Goal: Check status: Check status

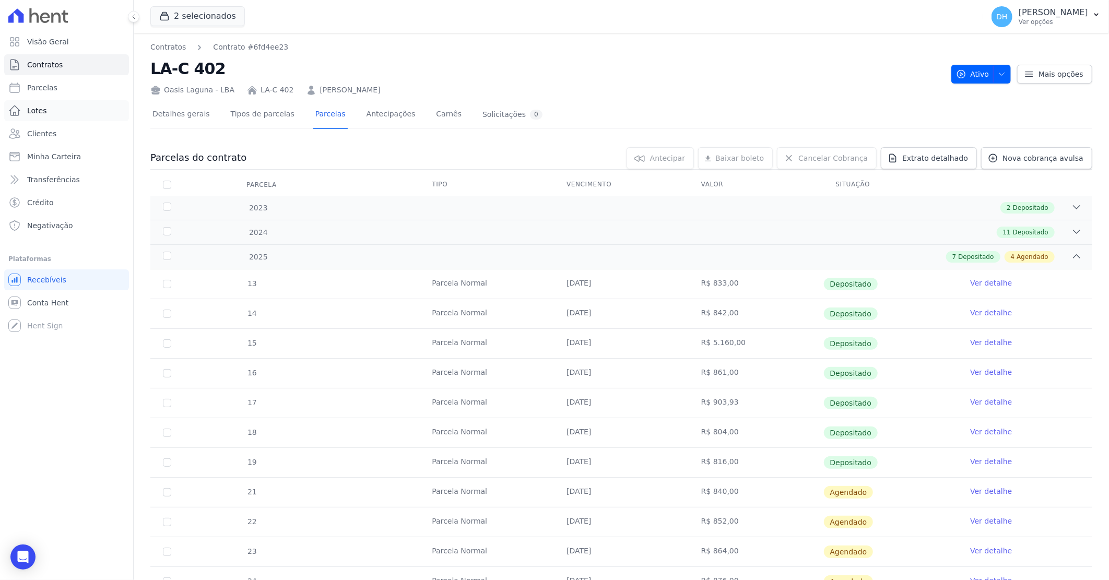
click at [69, 121] on link "Lotes" at bounding box center [66, 110] width 125 height 21
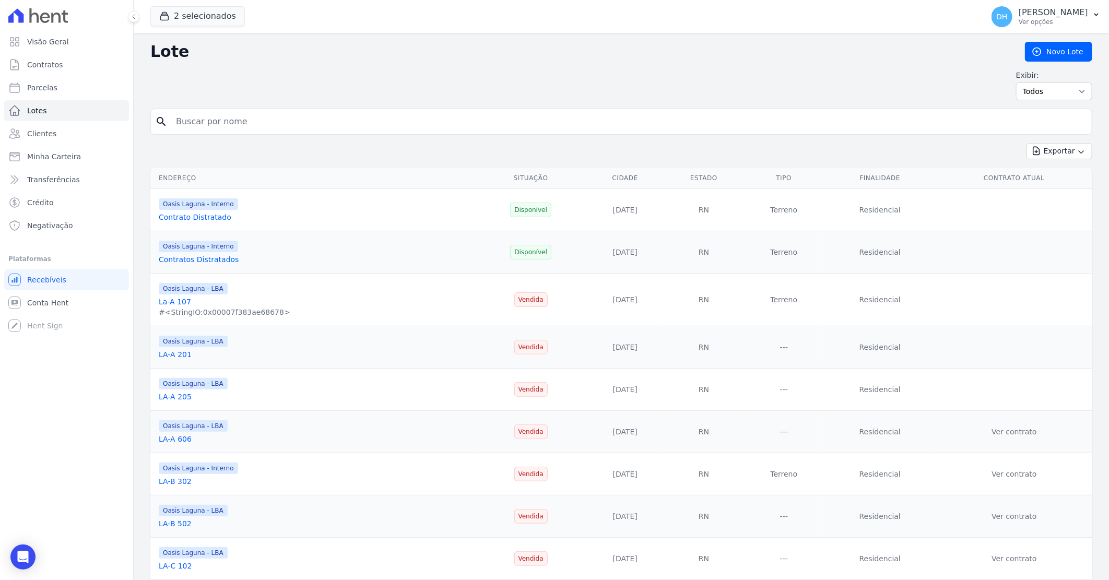
click at [65, 129] on link "Clientes" at bounding box center [66, 133] width 125 height 21
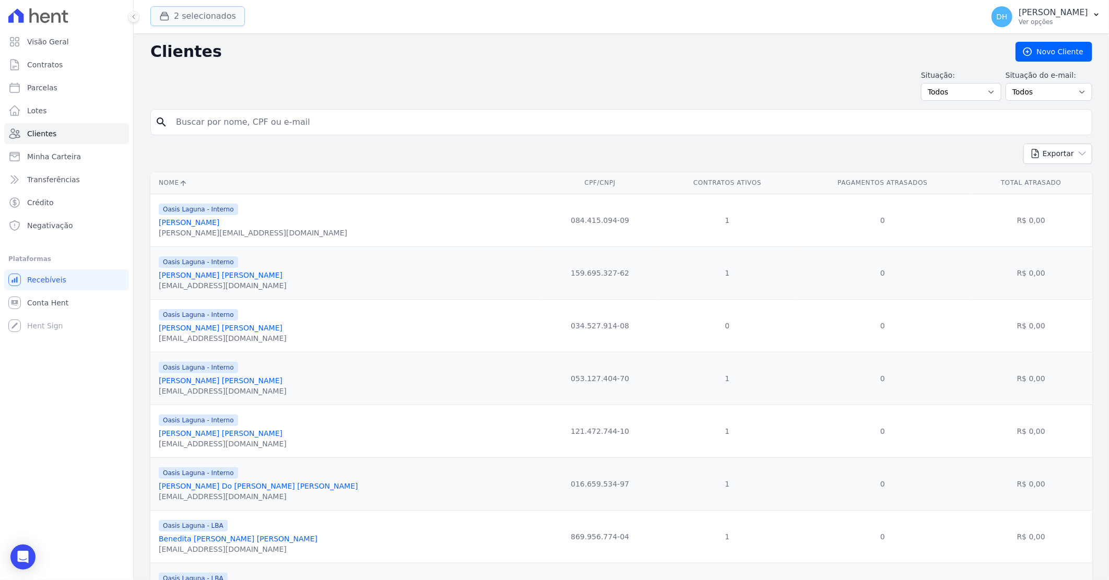
click at [201, 20] on button "2 selecionados" at bounding box center [197, 16] width 94 height 20
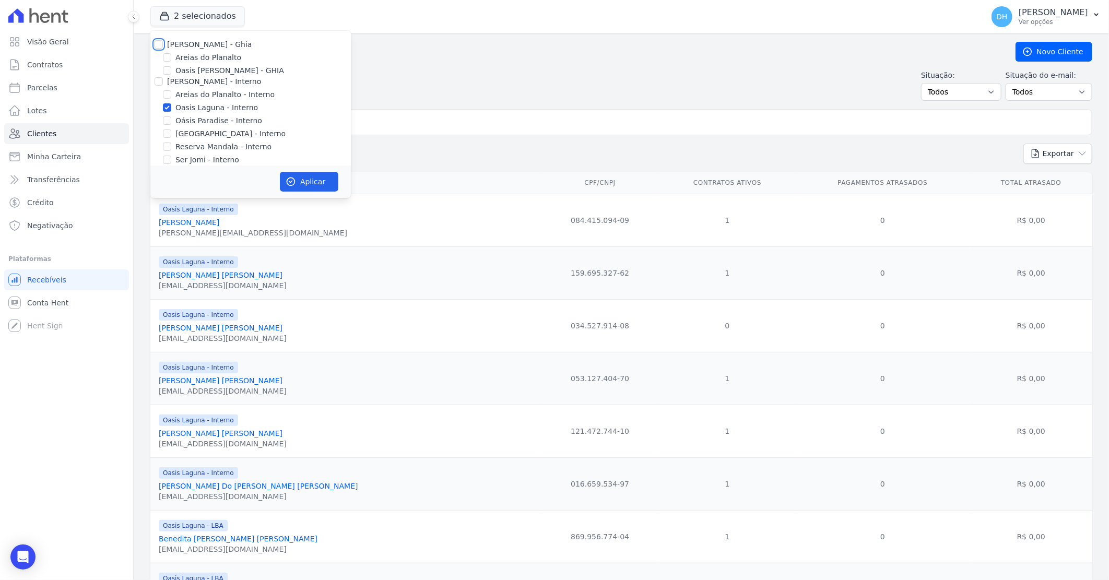
click at [155, 45] on input "[PERSON_NAME] - Ghia" at bounding box center [159, 44] width 8 height 8
checkbox input "true"
click at [157, 80] on input "[PERSON_NAME] - Interno" at bounding box center [159, 81] width 8 height 8
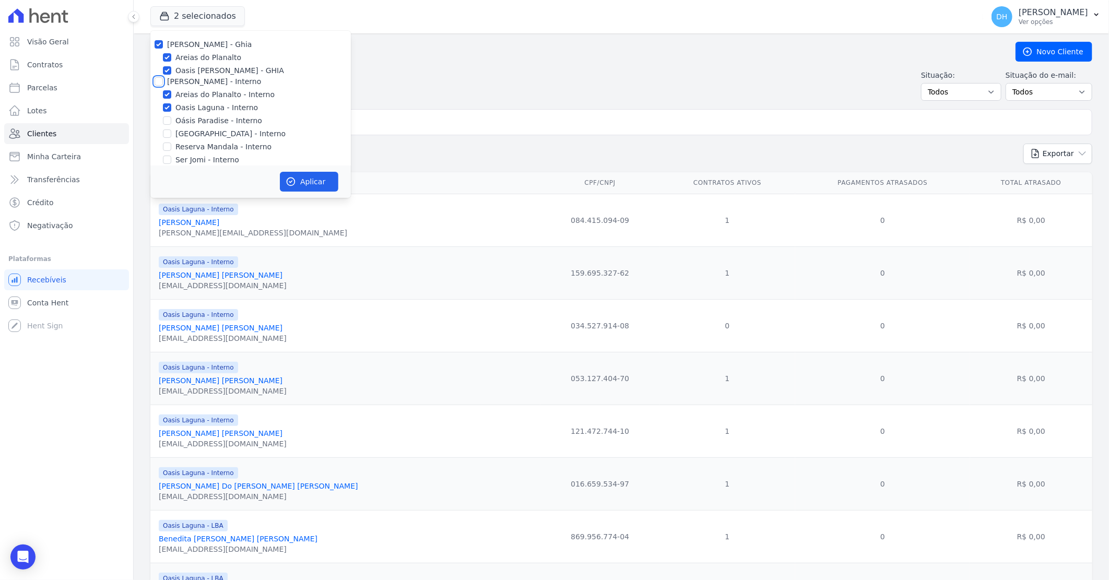
checkbox input "true"
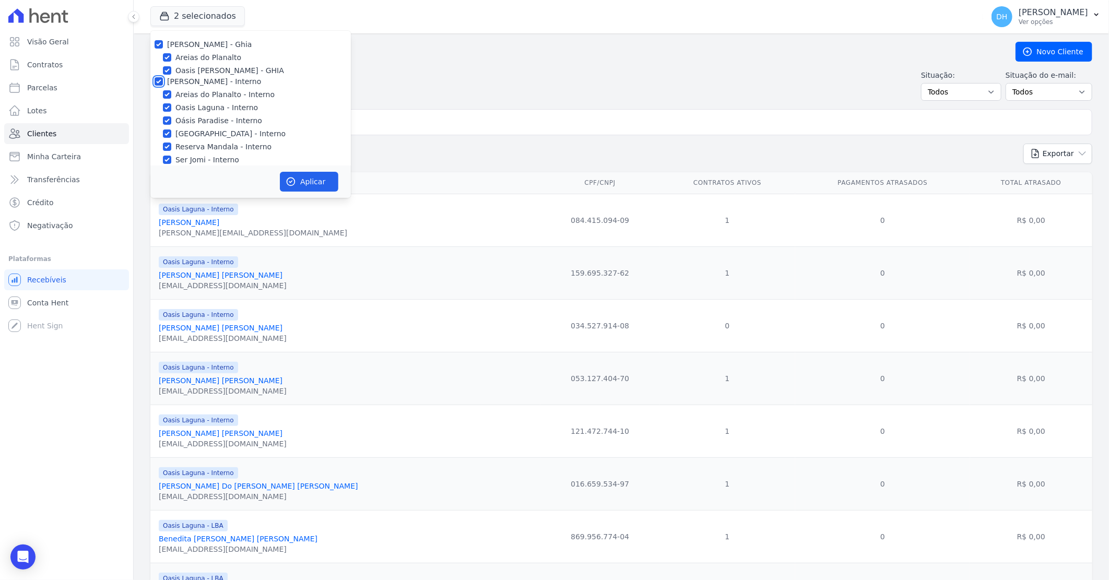
checkbox input "true"
click at [155, 115] on input "[PERSON_NAME]" at bounding box center [159, 113] width 8 height 8
checkbox input "true"
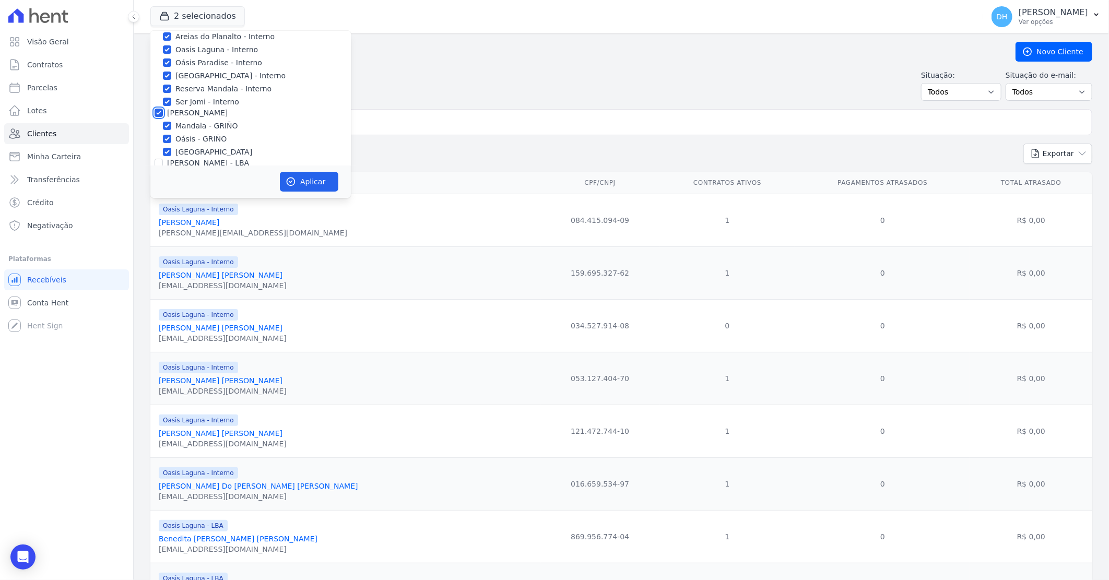
checkbox input "true"
click at [157, 159] on input "[PERSON_NAME] - LBA" at bounding box center [159, 163] width 8 height 8
checkbox input "true"
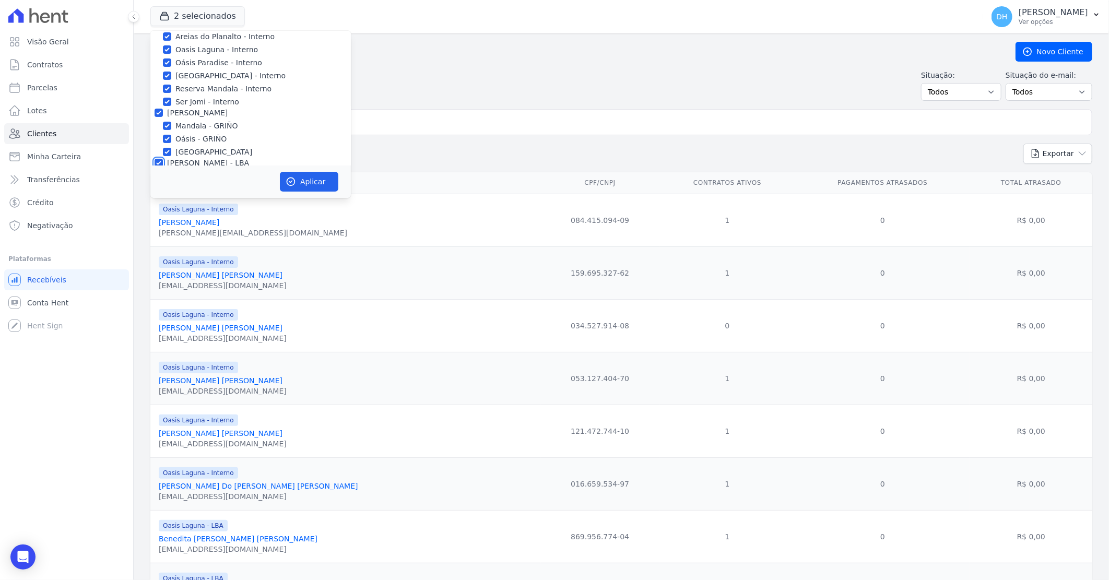
checkbox input "true"
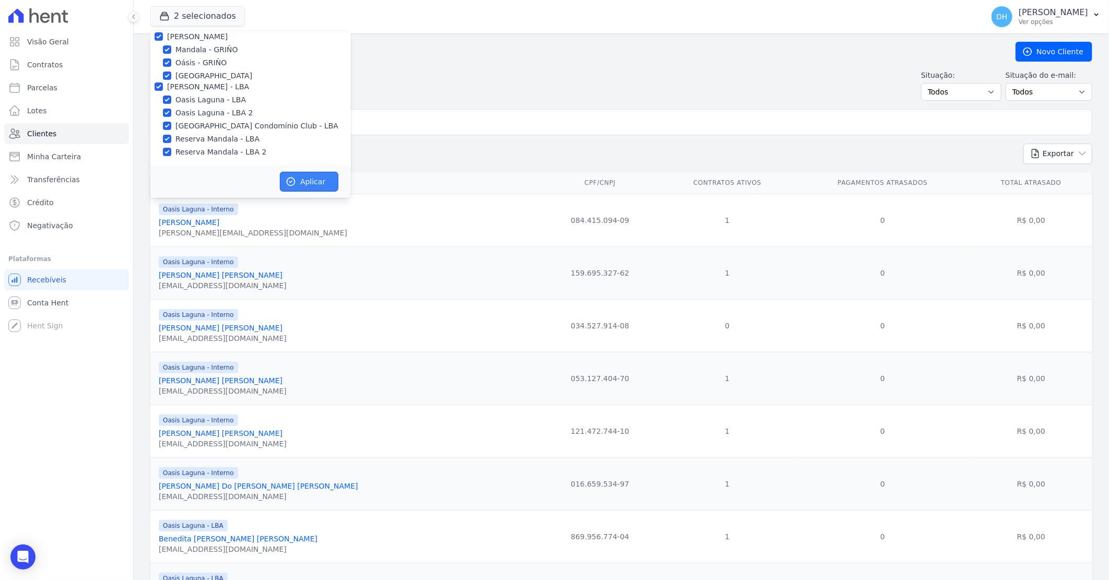
click at [305, 181] on button "Aplicar" at bounding box center [309, 182] width 58 height 20
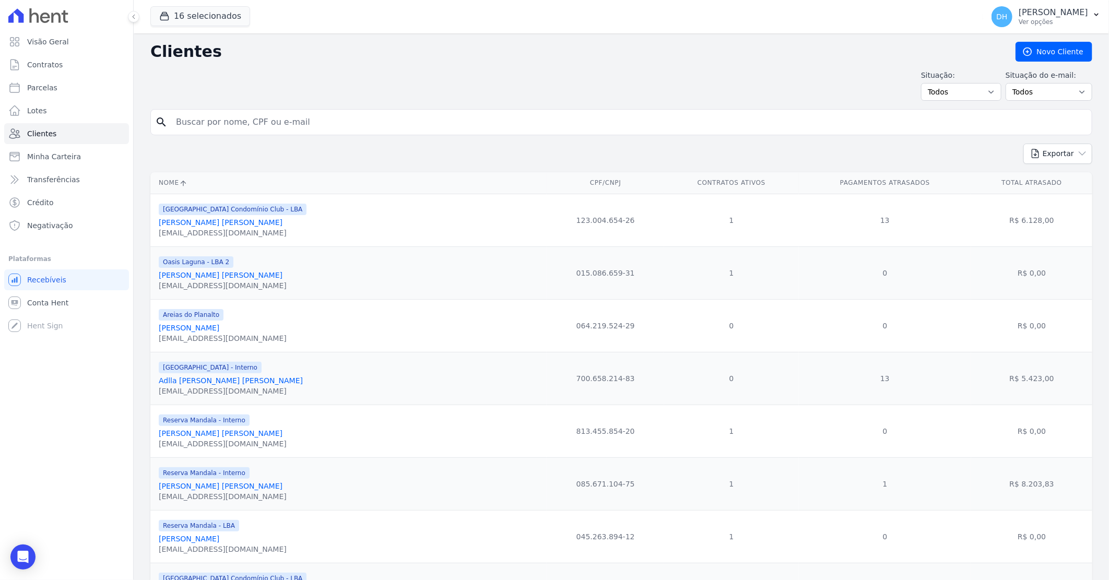
click at [300, 128] on input "search" at bounding box center [629, 122] width 918 height 21
type input "nayara"
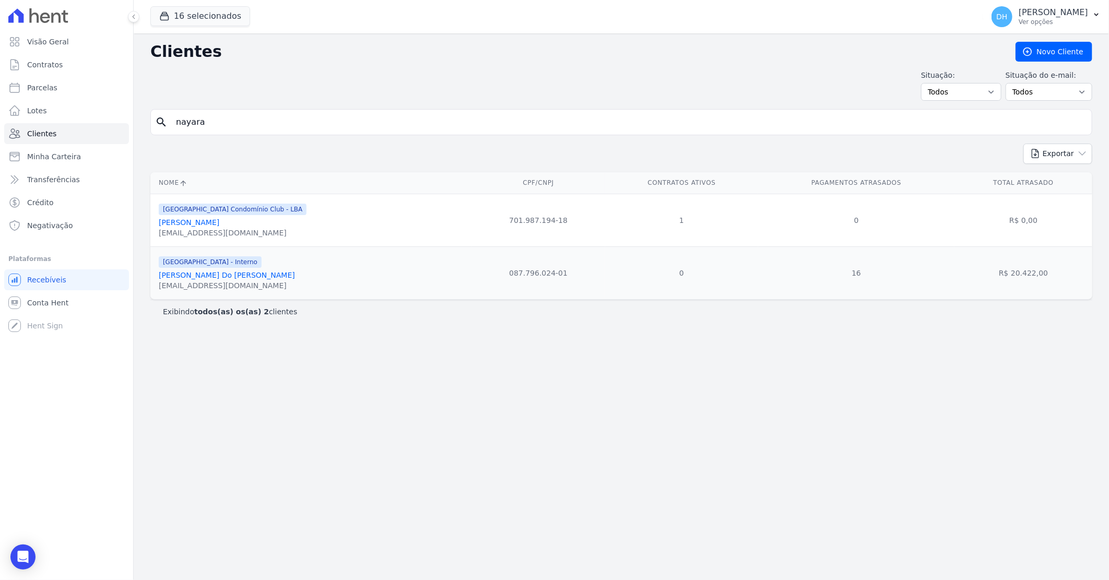
click at [246, 278] on link "[PERSON_NAME] Do [PERSON_NAME]" at bounding box center [227, 275] width 136 height 8
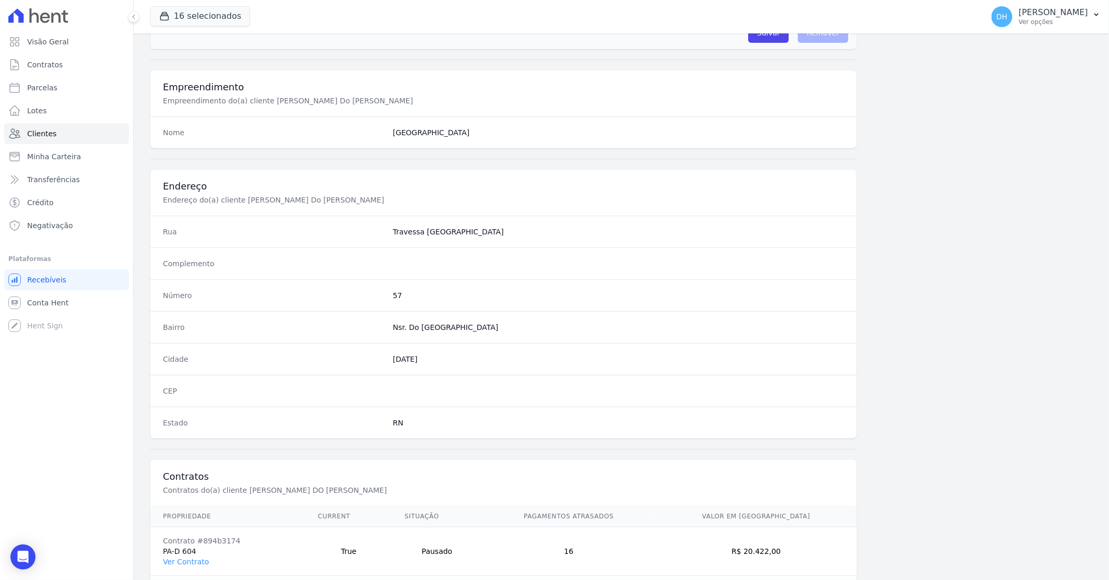
scroll to position [398, 0]
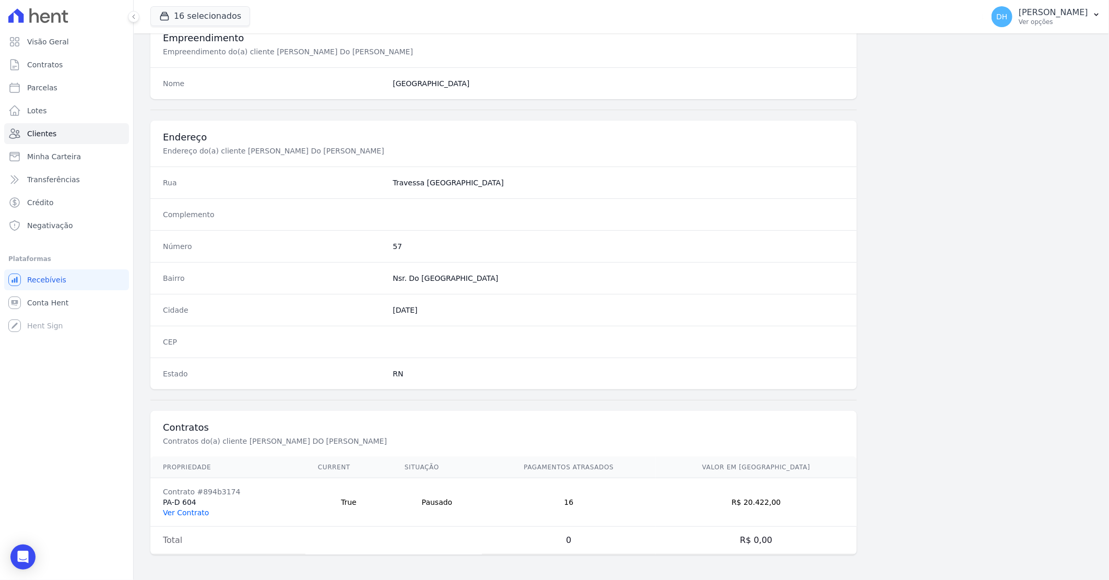
click at [196, 514] on link "Ver Contrato" at bounding box center [186, 512] width 46 height 8
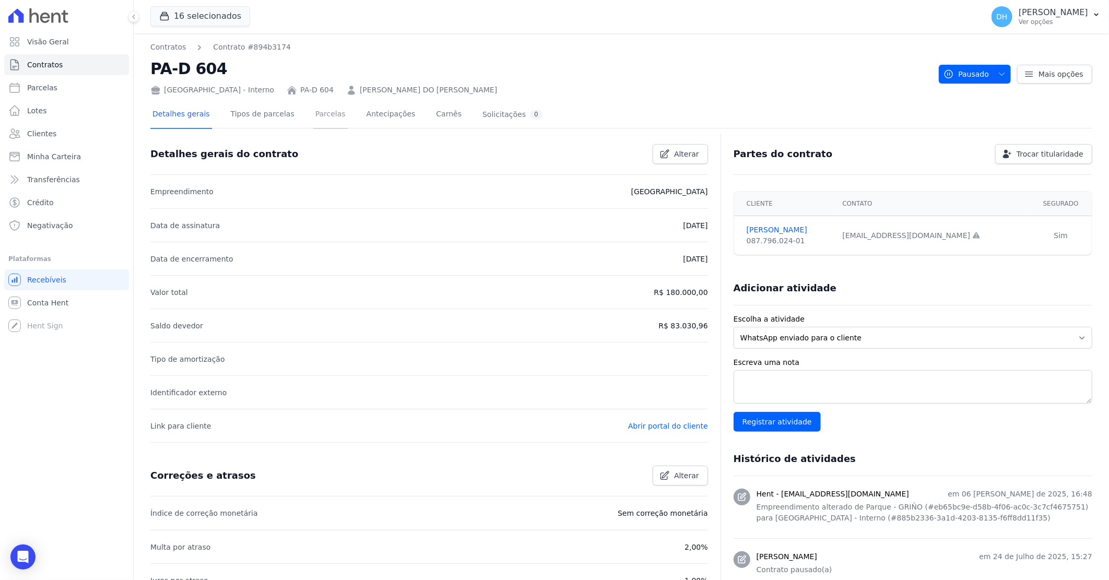
click at [320, 110] on link "Parcelas" at bounding box center [330, 115] width 34 height 28
click at [320, 115] on link "Parcelas" at bounding box center [330, 115] width 34 height 28
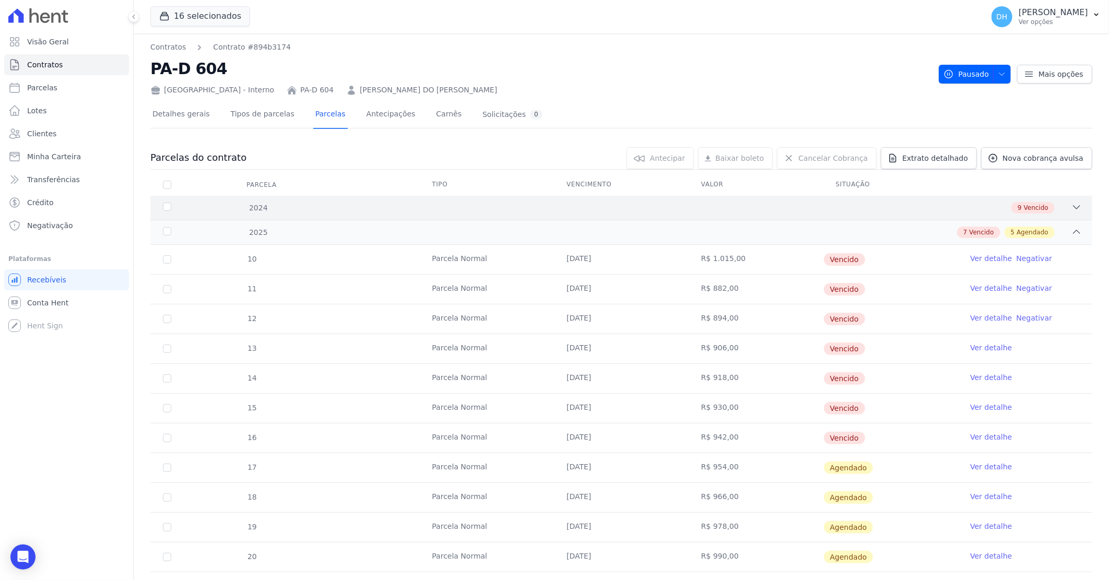
click at [781, 200] on div "2024 9 Vencido" at bounding box center [621, 208] width 942 height 24
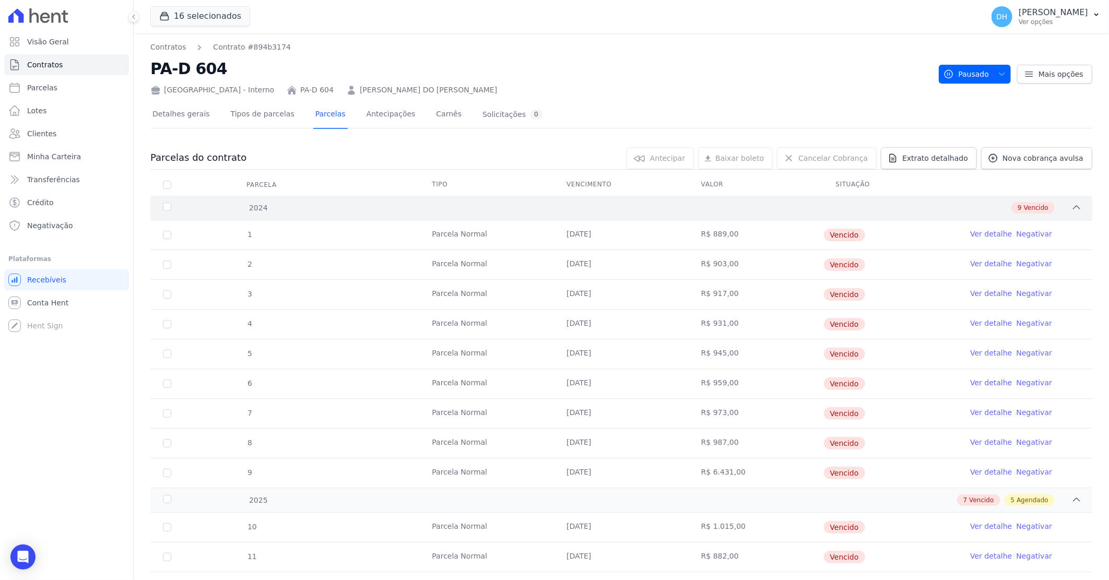
click at [781, 200] on div "2024 9 Vencido" at bounding box center [621, 208] width 942 height 24
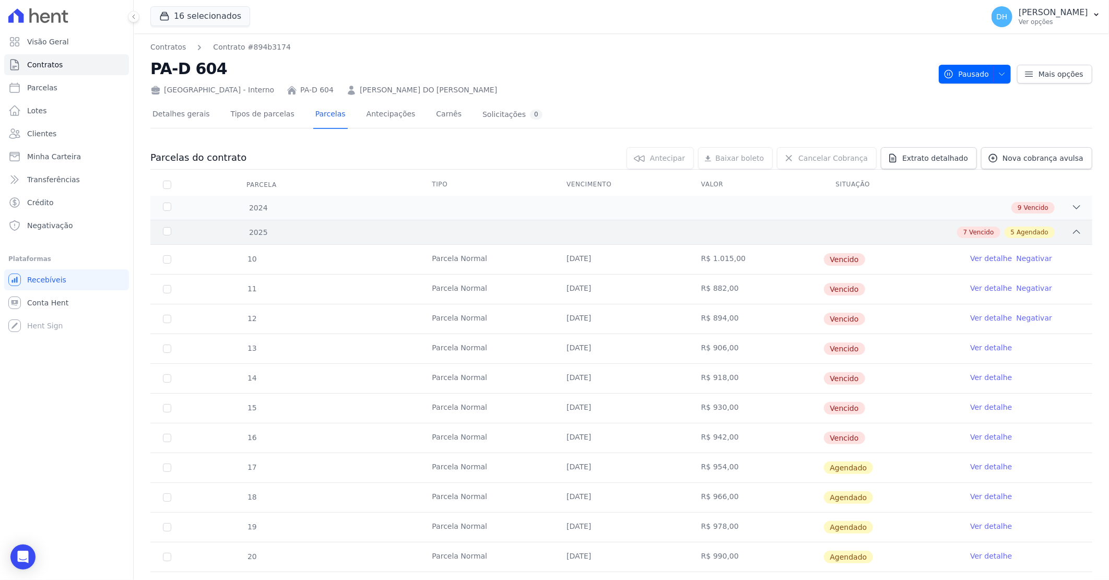
click at [785, 226] on div "2025 7 Vencido 5 Agendado" at bounding box center [621, 232] width 942 height 25
